Goal: Information Seeking & Learning: Learn about a topic

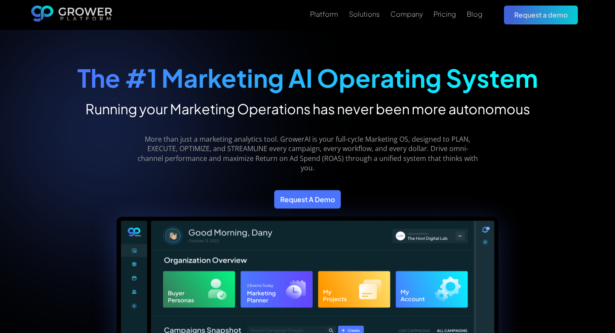
scroll to position [5, 0]
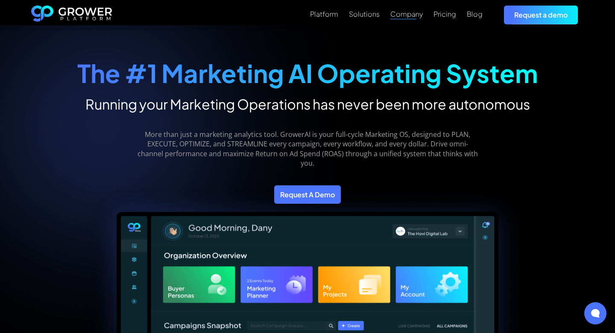
click at [408, 15] on div "Company" at bounding box center [407, 14] width 32 height 8
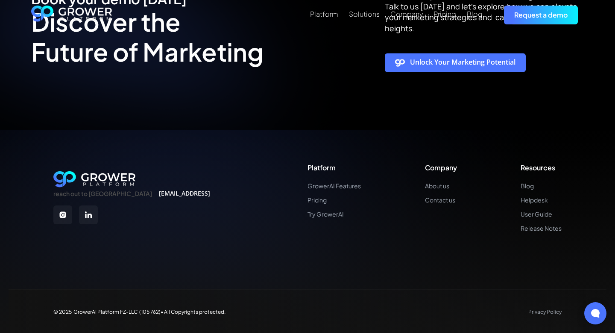
scroll to position [2150, 0]
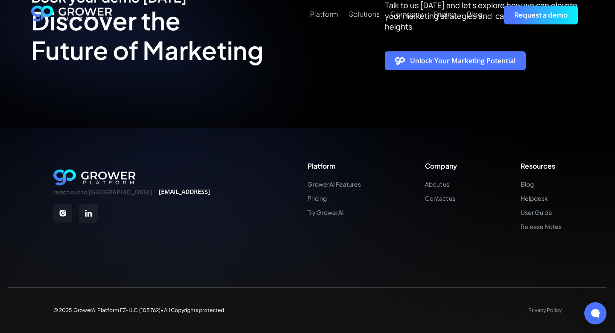
click at [435, 185] on link "About us" at bounding box center [441, 183] width 32 height 7
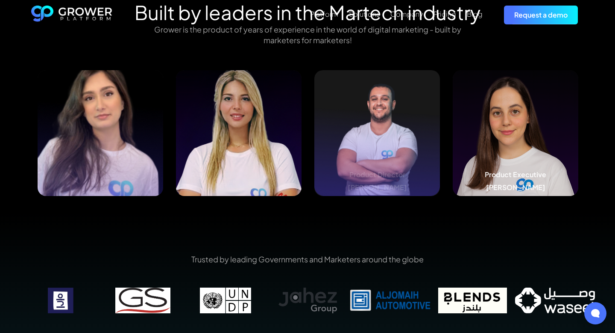
scroll to position [918, 0]
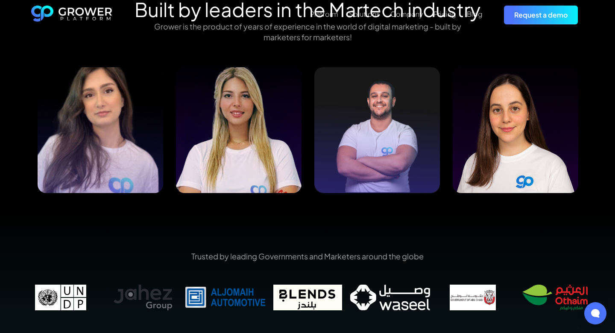
click at [604, 110] on div "Built by leaders in the Martech industry Grower is the product of years of expe…" at bounding box center [307, 104] width 615 height 212
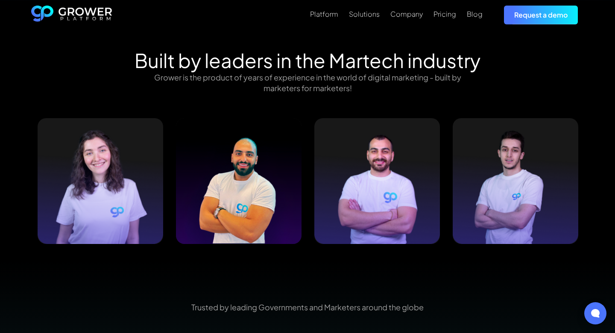
scroll to position [880, 0]
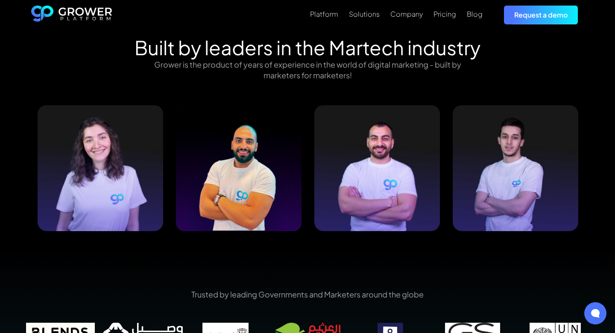
click at [598, 170] on div "Built by leaders in the Martech industry Grower is the product of years of expe…" at bounding box center [307, 142] width 615 height 212
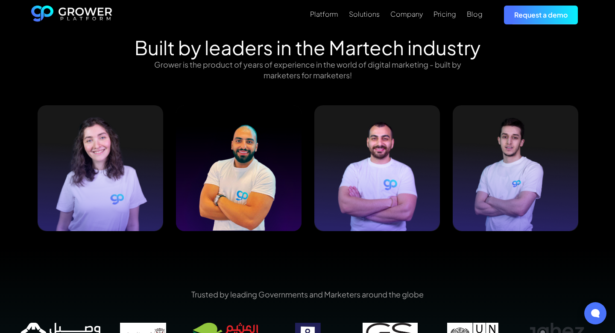
click at [606, 159] on div "Built by leaders in the Martech industry Grower is the product of years of expe…" at bounding box center [307, 142] width 615 height 212
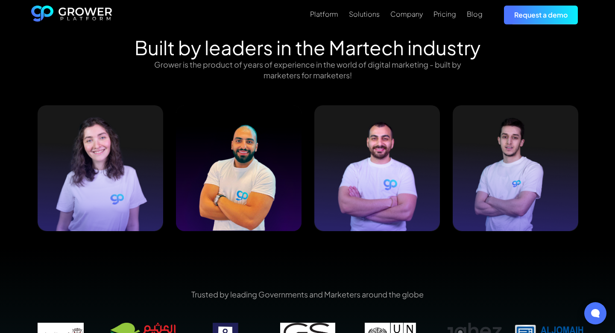
click at [592, 158] on div "Built by leaders in the Martech industry Grower is the product of years of expe…" at bounding box center [307, 142] width 577 height 212
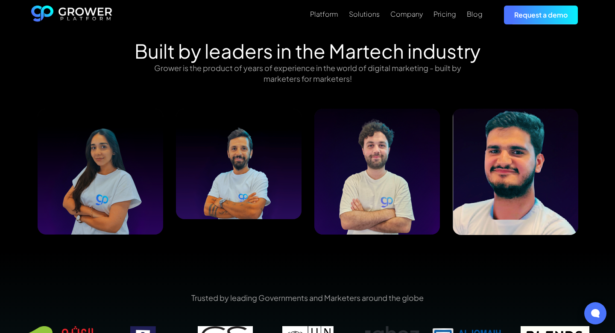
scroll to position [874, 0]
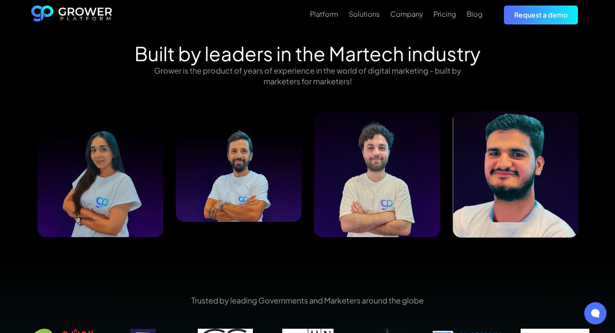
click at [293, 64] on h2 "Built by leaders in the Martech industry" at bounding box center [308, 53] width 346 height 23
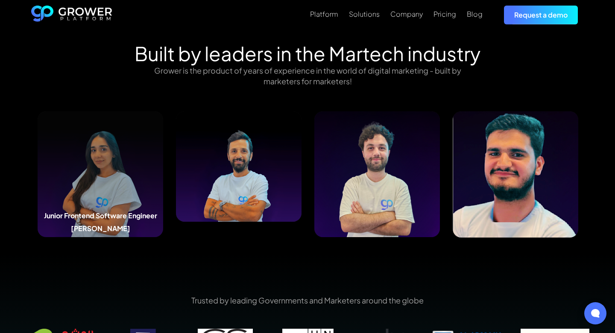
click at [91, 171] on img at bounding box center [101, 174] width 126 height 126
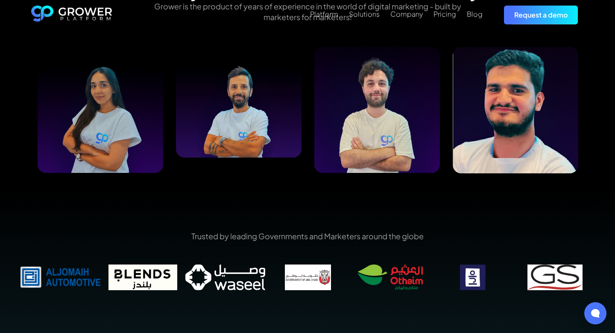
scroll to position [936, 0]
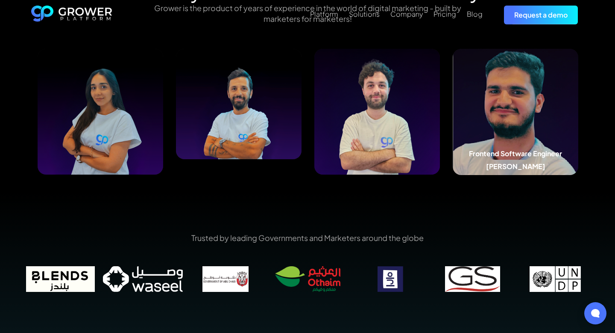
click at [472, 106] on img at bounding box center [516, 112] width 126 height 126
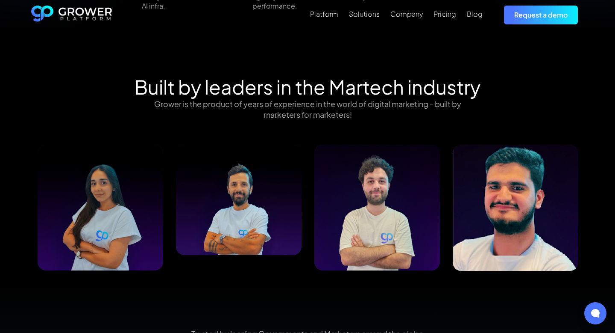
scroll to position [838, 0]
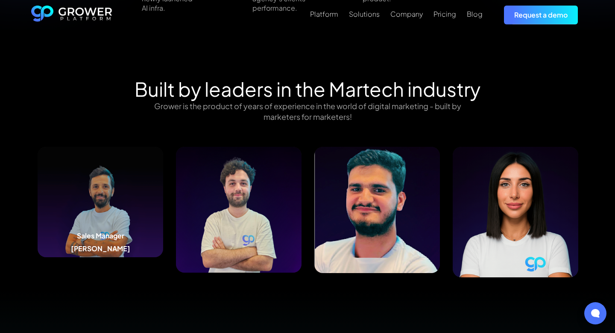
click at [71, 227] on img at bounding box center [101, 202] width 126 height 110
click at [385, 197] on img at bounding box center [378, 210] width 126 height 126
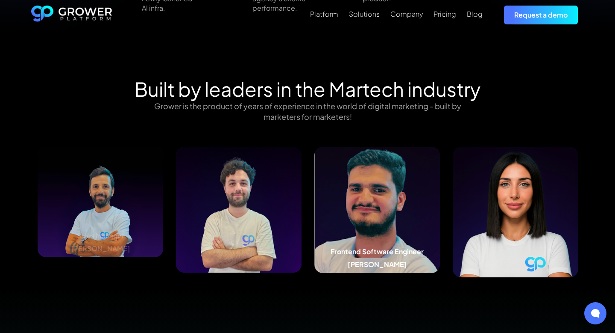
click at [394, 197] on img at bounding box center [378, 210] width 126 height 126
click at [387, 193] on img at bounding box center [378, 210] width 126 height 126
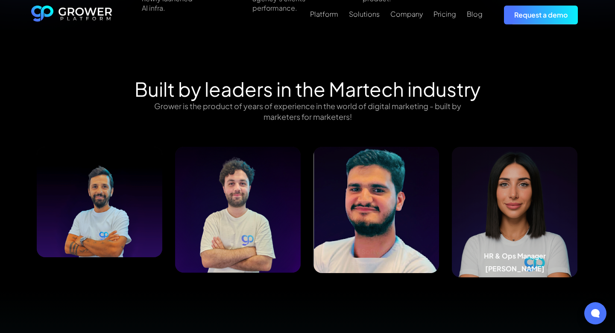
drag, startPoint x: 563, startPoint y: 183, endPoint x: 376, endPoint y: 231, distance: 192.8
click at [377, 231] on div "Business Development Representative [PERSON_NAME] Frontend Software Engineer [P…" at bounding box center [445, 212] width 5539 height 130
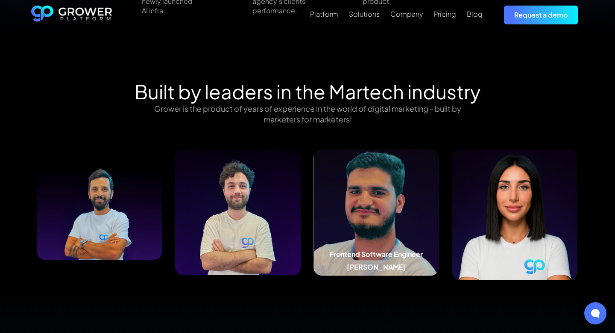
scroll to position [836, 0]
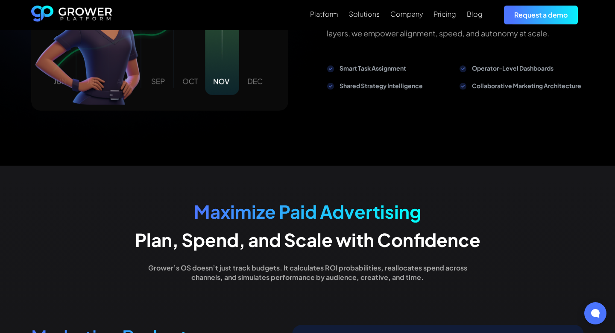
scroll to position [1204, 0]
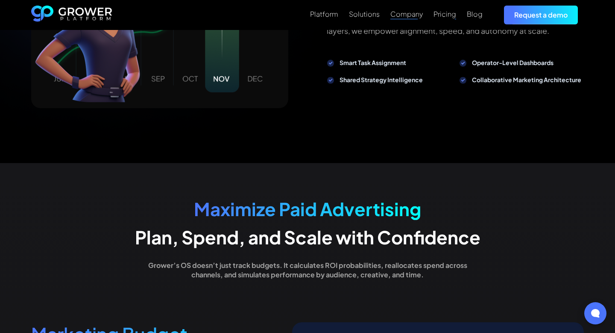
click at [403, 12] on div "Company" at bounding box center [407, 14] width 32 height 8
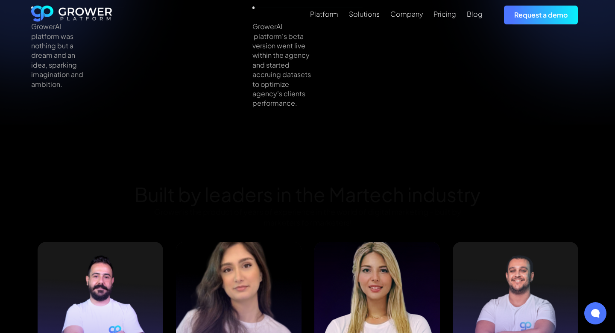
scroll to position [872, 0]
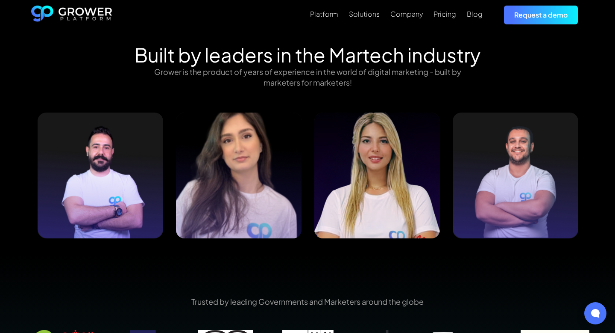
click at [16, 181] on div "Built by leaders in the Martech industry Grower is the product of years of expe…" at bounding box center [307, 149] width 615 height 212
click at [603, 170] on div "Built by leaders in the Martech industry Grower is the product of years of expe…" at bounding box center [307, 149] width 615 height 212
click at [15, 168] on div "Built by leaders in the Martech industry Grower is the product of years of expe…" at bounding box center [307, 149] width 615 height 212
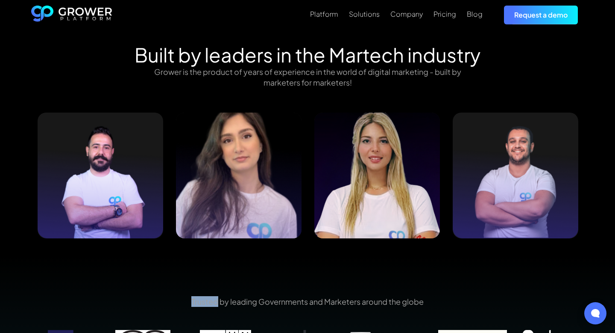
click at [15, 168] on div "Built by leaders in the Martech industry Grower is the product of years of expe…" at bounding box center [307, 149] width 615 height 212
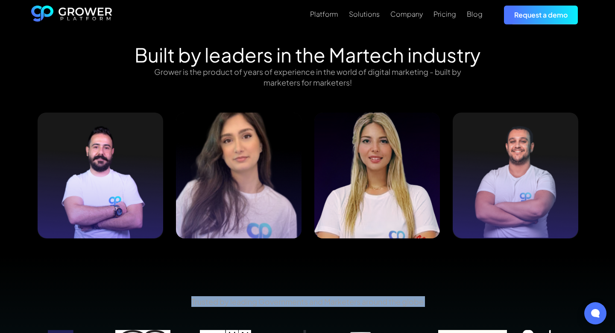
click at [15, 168] on div "Built by leaders in the Martech industry Grower is the product of years of expe…" at bounding box center [307, 149] width 615 height 212
click at [274, 277] on div "Trusted by leading Governments and Marketers around the globe" at bounding box center [307, 331] width 615 height 153
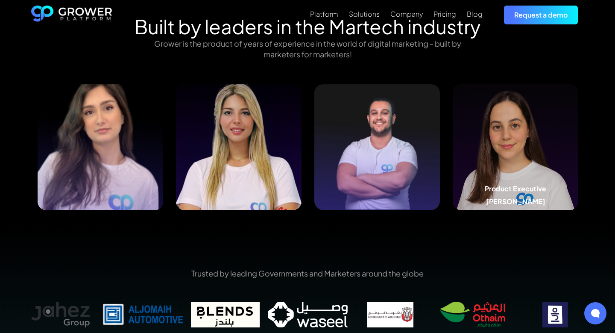
scroll to position [903, 0]
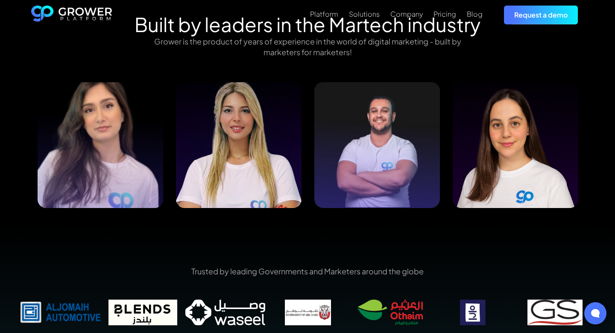
click at [597, 136] on div "Built by leaders in the Martech industry Grower is the product of years of expe…" at bounding box center [307, 119] width 615 height 212
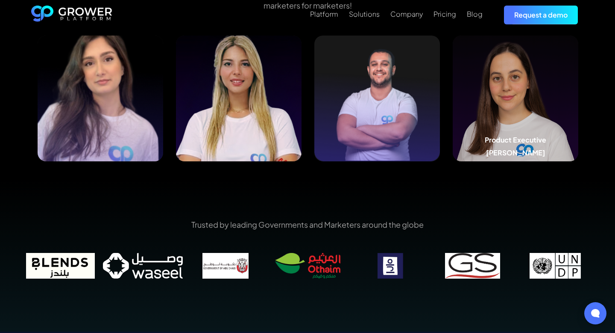
scroll to position [949, 0]
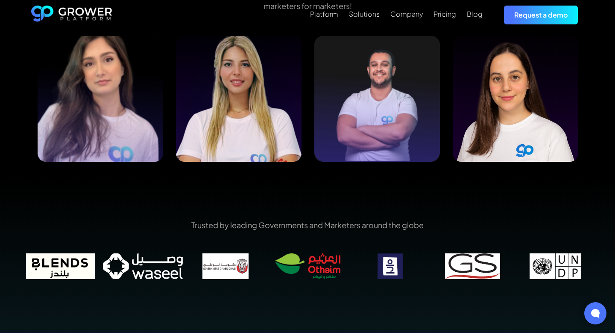
click at [499, 181] on div "Trusted by leading Governments and Marketers around the globe" at bounding box center [307, 254] width 615 height 153
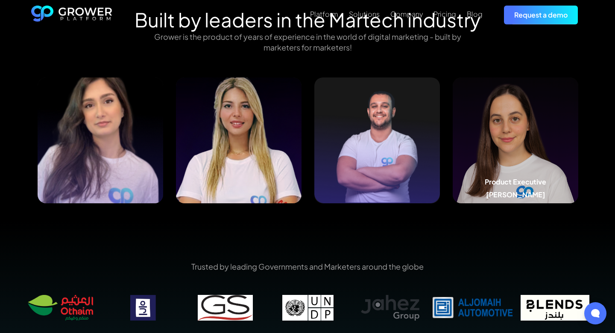
scroll to position [907, 0]
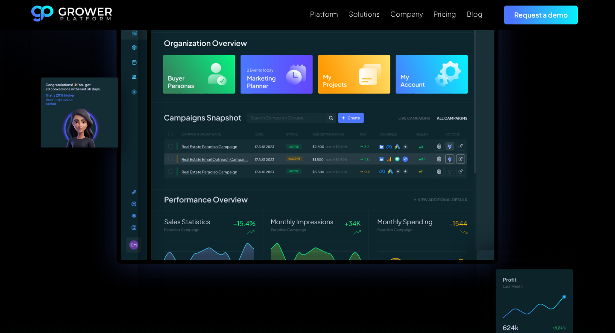
click at [406, 17] on div "Company" at bounding box center [407, 14] width 32 height 8
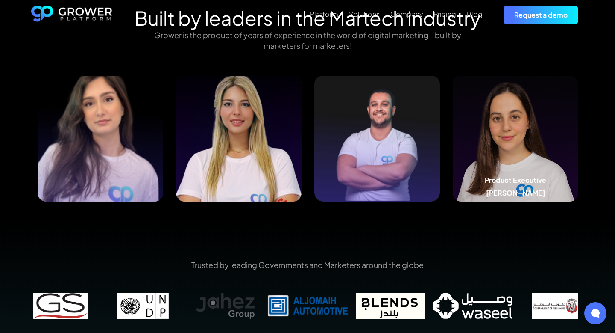
scroll to position [907, 0]
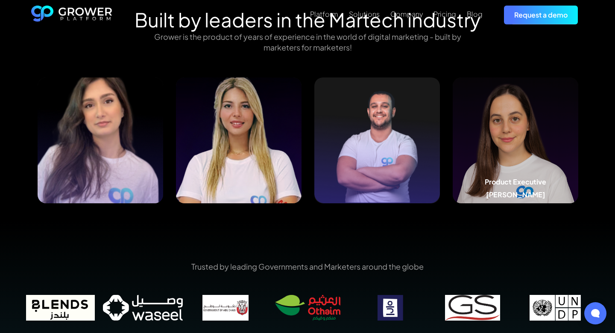
click at [541, 135] on img at bounding box center [516, 140] width 126 height 126
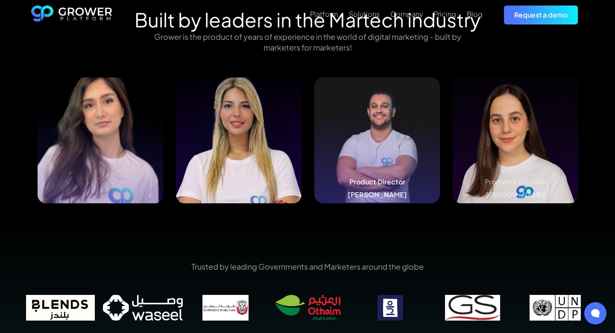
click at [387, 138] on img at bounding box center [378, 140] width 126 height 126
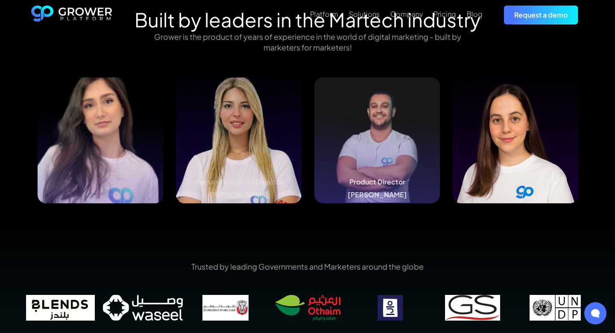
click at [232, 127] on img at bounding box center [239, 140] width 126 height 126
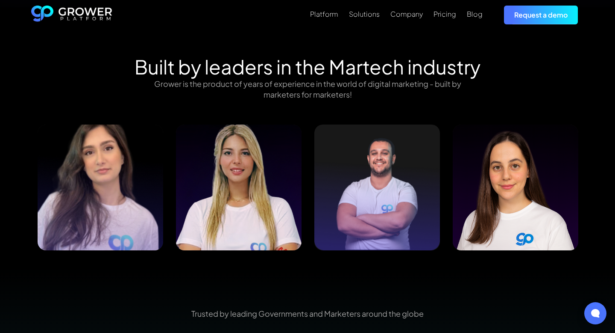
scroll to position [884, 0]
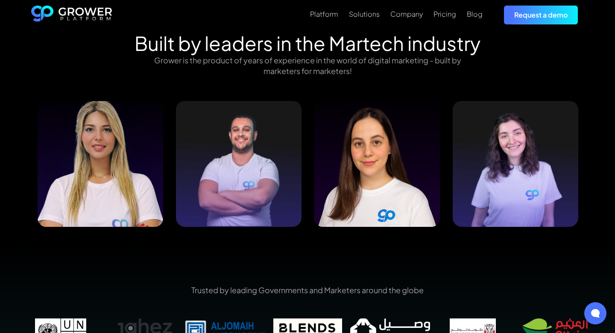
drag, startPoint x: 482, startPoint y: 138, endPoint x: 0, endPoint y: 202, distance: 486.4
click at [0, 202] on div "Built by leaders in the Martech industry Grower is the product of years of expe…" at bounding box center [307, 138] width 615 height 212
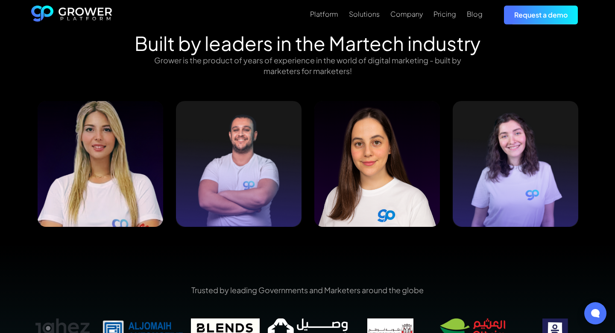
drag, startPoint x: 85, startPoint y: 243, endPoint x: 96, endPoint y: 245, distance: 11.3
click at [103, 245] on div "Trusted by leading Governments and Marketers around the globe" at bounding box center [307, 319] width 615 height 153
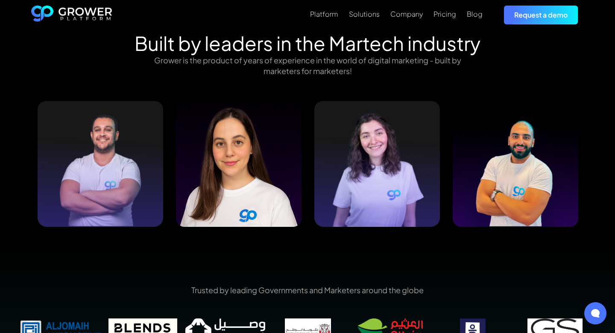
drag, startPoint x: 473, startPoint y: 174, endPoint x: 0, endPoint y: 197, distance: 473.2
click at [0, 197] on div "Built by leaders in the Martech industry Grower is the product of years of expe…" at bounding box center [307, 138] width 615 height 212
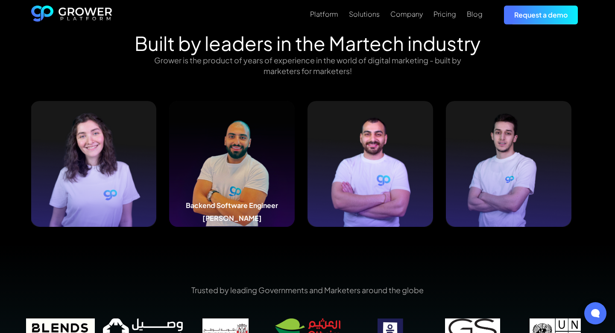
drag, startPoint x: 460, startPoint y: 125, endPoint x: 166, endPoint y: 140, distance: 294.0
click at [171, 141] on img at bounding box center [232, 164] width 126 height 126
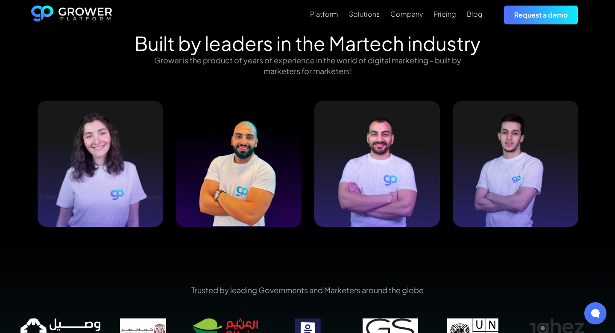
drag, startPoint x: 444, startPoint y: 142, endPoint x: 0, endPoint y: 171, distance: 445.0
click at [0, 171] on div "Built by leaders in the Martech industry Grower is the product of years of expe…" at bounding box center [307, 138] width 615 height 212
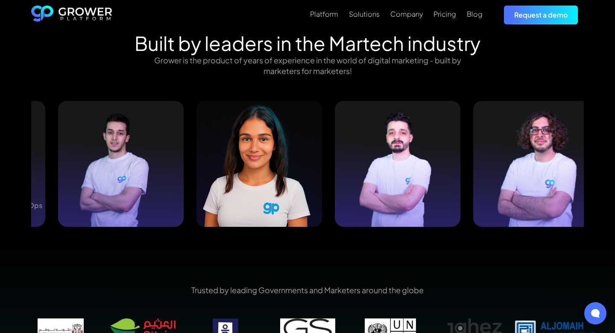
drag, startPoint x: 448, startPoint y: 142, endPoint x: 53, endPoint y: 112, distance: 396.0
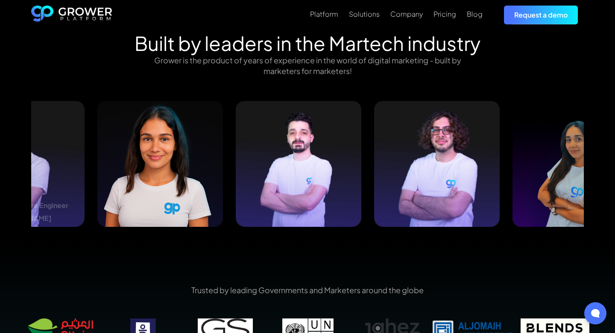
drag, startPoint x: 450, startPoint y: 144, endPoint x: 95, endPoint y: 186, distance: 358.1
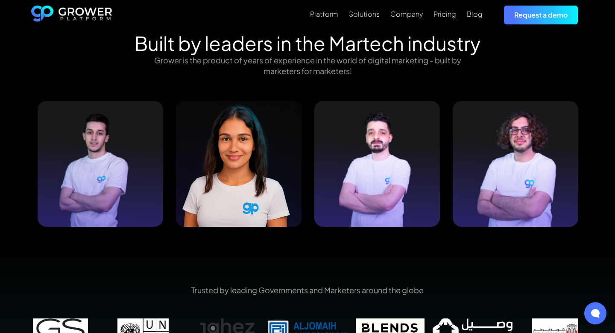
drag, startPoint x: 446, startPoint y: 156, endPoint x: 11, endPoint y: 227, distance: 440.9
click at [0, 231] on div "Built by leaders in the Martech industry Grower is the product of years of expe…" at bounding box center [307, 138] width 615 height 212
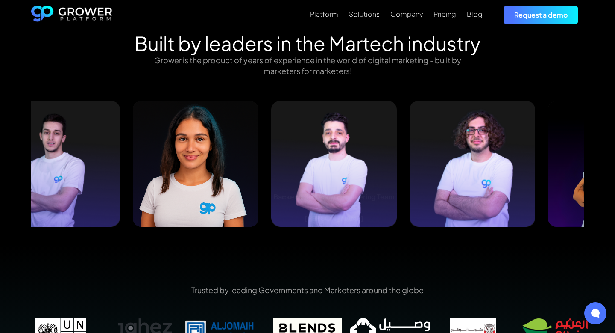
drag, startPoint x: 445, startPoint y: 191, endPoint x: 163, endPoint y: 195, distance: 282.1
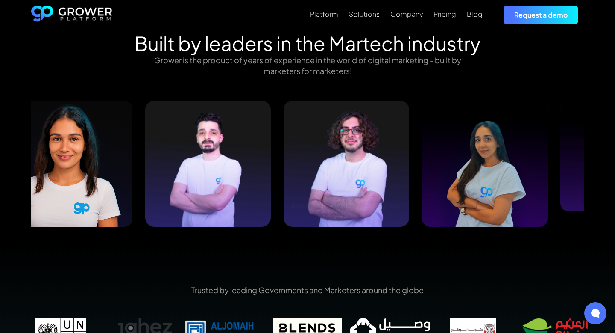
drag, startPoint x: 446, startPoint y: 170, endPoint x: 180, endPoint y: 181, distance: 265.6
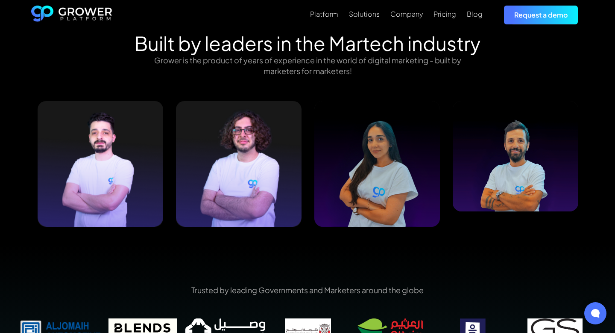
drag, startPoint x: 579, startPoint y: 224, endPoint x: 217, endPoint y: 246, distance: 362.7
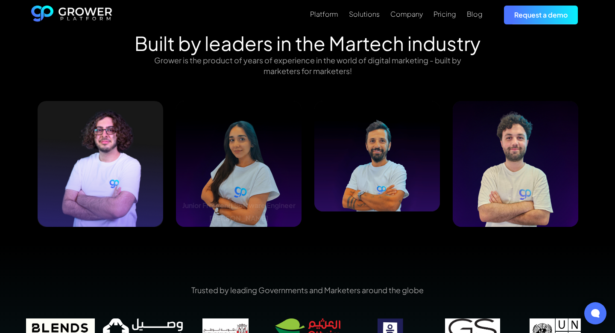
drag, startPoint x: 444, startPoint y: 159, endPoint x: 0, endPoint y: 283, distance: 461.5
drag, startPoint x: 446, startPoint y: 229, endPoint x: 103, endPoint y: 261, distance: 344.7
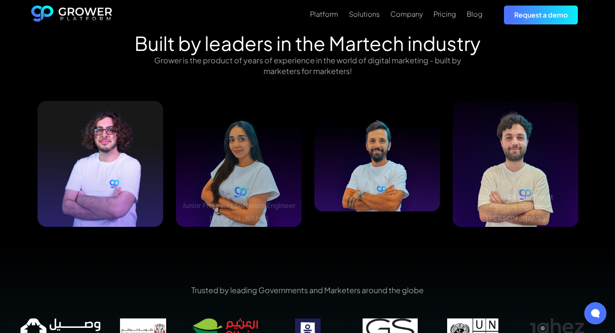
drag, startPoint x: 590, startPoint y: 221, endPoint x: 250, endPoint y: 215, distance: 339.8
click at [250, 215] on div "Built by leaders in the Martech industry Grower is the product of years of expe…" at bounding box center [307, 138] width 577 height 212
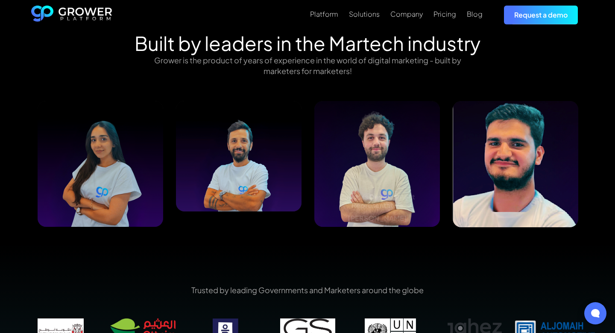
drag, startPoint x: 467, startPoint y: 124, endPoint x: 0, endPoint y: 216, distance: 475.8
click at [0, 216] on div "Built by leaders in the Martech industry Grower is the product of years of expe…" at bounding box center [307, 138] width 615 height 212
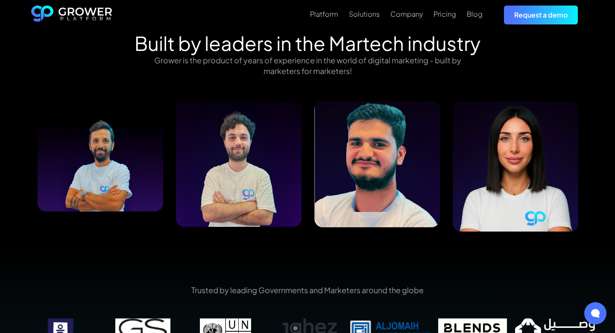
drag, startPoint x: 465, startPoint y: 130, endPoint x: 0, endPoint y: 94, distance: 466.8
click at [0, 94] on div "Built by leaders in the Martech industry Grower is the product of years of expe…" at bounding box center [307, 138] width 615 height 212
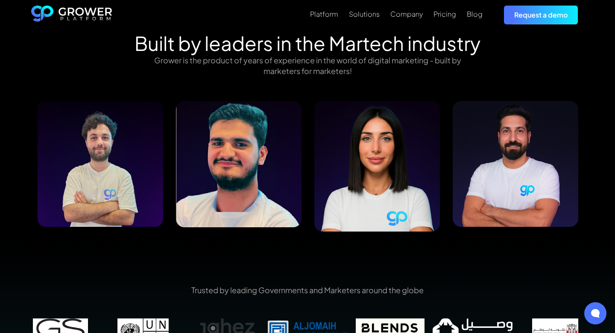
drag, startPoint x: 447, startPoint y: 138, endPoint x: 157, endPoint y: 99, distance: 292.9
click at [157, 99] on div "Built by leaders in the Martech industry Grower is the product of years of expe…" at bounding box center [307, 138] width 577 height 212
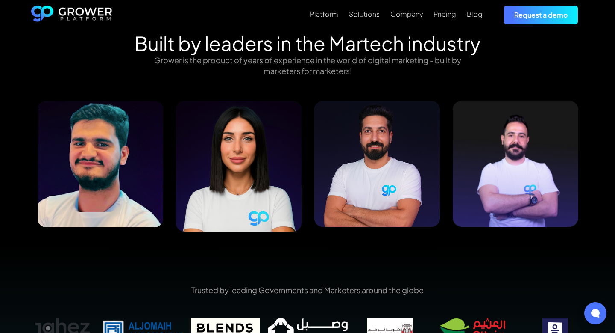
drag, startPoint x: 539, startPoint y: 163, endPoint x: 0, endPoint y: 193, distance: 539.8
click at [0, 193] on div "Built by leaders in the Martech industry Grower is the product of years of expe…" at bounding box center [307, 138] width 615 height 212
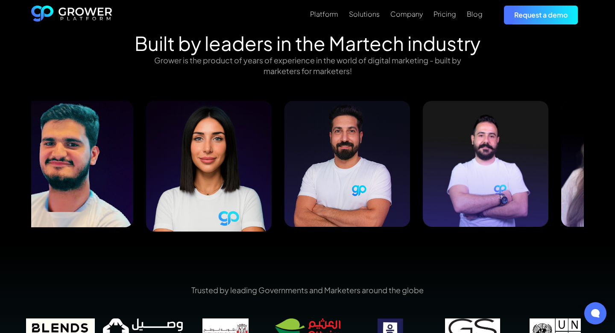
drag, startPoint x: 450, startPoint y: 144, endPoint x: 291, endPoint y: 135, distance: 159.2
click at [291, 135] on div "Business Development Representative [PERSON_NAME] Frontend Software Engineer [P…" at bounding box center [139, 166] width 5539 height 130
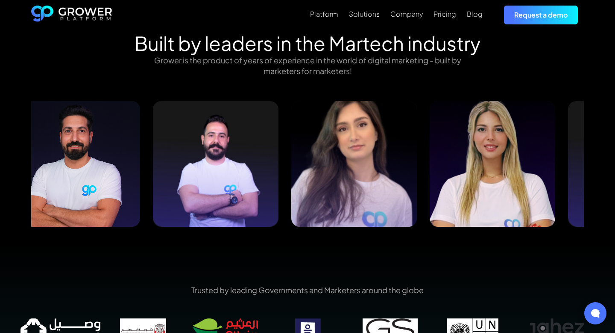
drag, startPoint x: 455, startPoint y: 145, endPoint x: 196, endPoint y: 127, distance: 260.1
click at [291, 127] on img at bounding box center [354, 164] width 126 height 126
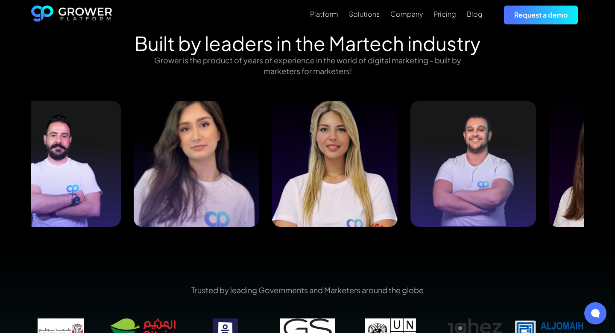
drag, startPoint x: 431, startPoint y: 160, endPoint x: 206, endPoint y: 159, distance: 225.2
click at [212, 159] on img at bounding box center [197, 164] width 126 height 126
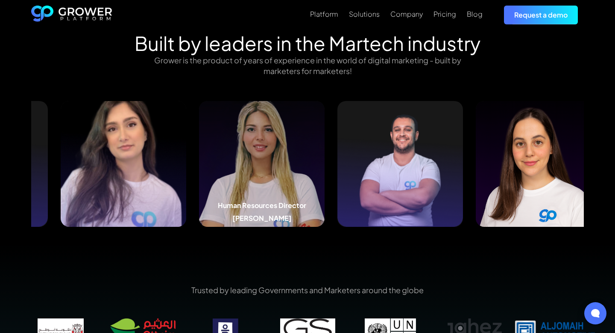
drag, startPoint x: 343, startPoint y: 162, endPoint x: 137, endPoint y: 141, distance: 207.1
click at [199, 141] on img at bounding box center [262, 164] width 126 height 126
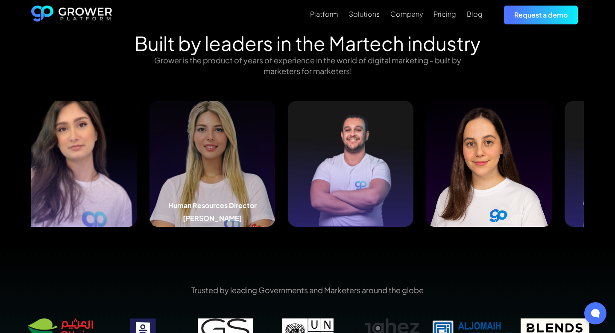
drag, startPoint x: 208, startPoint y: 150, endPoint x: 0, endPoint y: 183, distance: 210.6
click at [0, 183] on div "Built by leaders in the Martech industry Grower is the product of years of expe…" at bounding box center [307, 138] width 615 height 212
